Goal: Use online tool/utility: Use online tool/utility

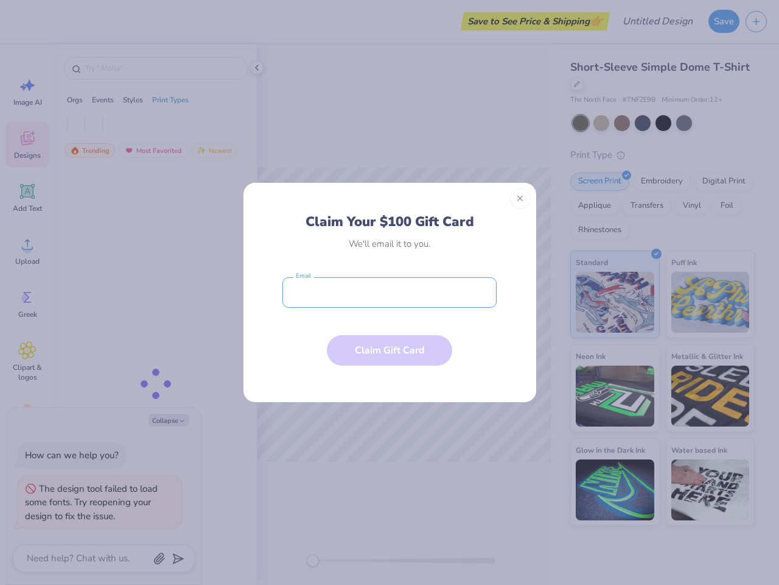
type textarea "x"
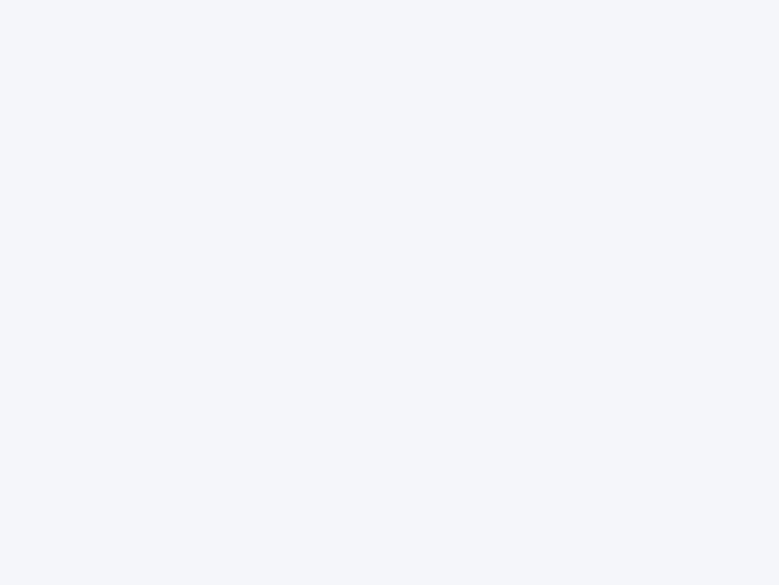
click at [390, 292] on div at bounding box center [389, 292] width 779 height 585
